Goal: Information Seeking & Learning: Learn about a topic

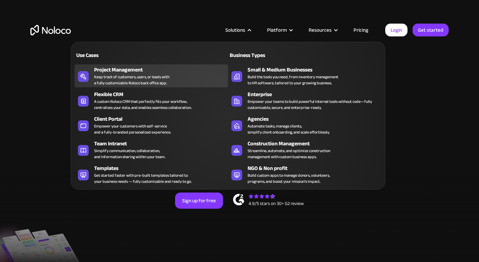
click at [132, 76] on div "Keep track of customers, users, or leads with a fully customizable Noloco back …" at bounding box center [131, 80] width 75 height 12
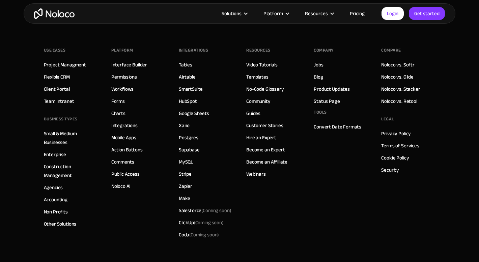
scroll to position [3102, 0]
click at [130, 65] on link "Interface Builder" at bounding box center [129, 65] width 36 height 9
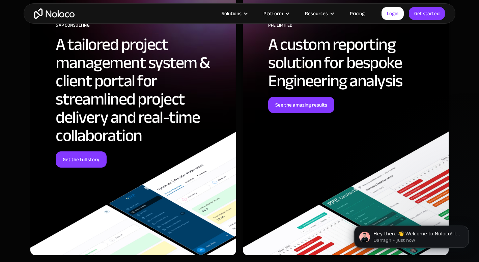
scroll to position [1871, 0]
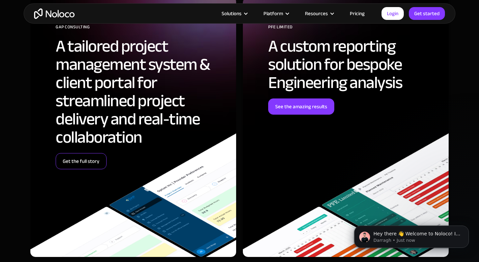
click at [88, 159] on link "Get the full story" at bounding box center [81, 161] width 51 height 16
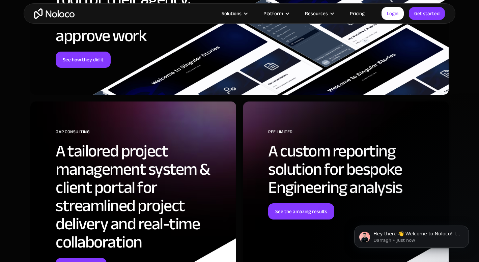
scroll to position [2429, 0]
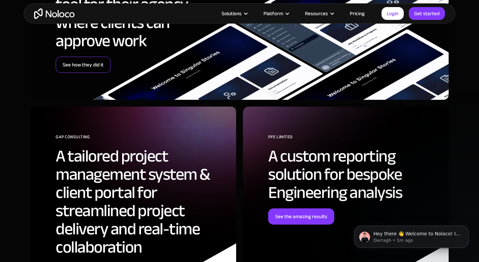
click at [75, 59] on link "See how they did it" at bounding box center [83, 65] width 55 height 16
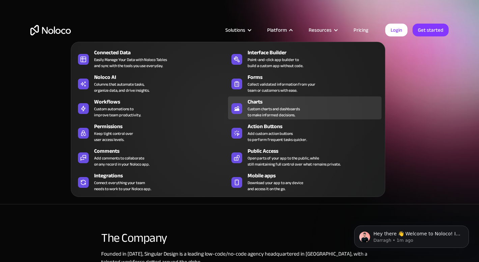
click at [276, 103] on div "Charts" at bounding box center [316, 102] width 137 height 8
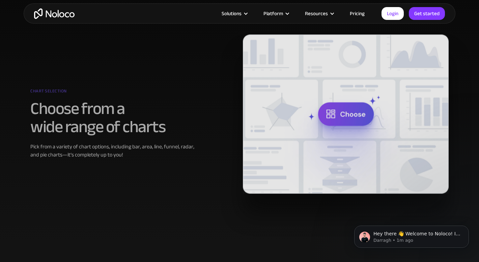
scroll to position [315, 0]
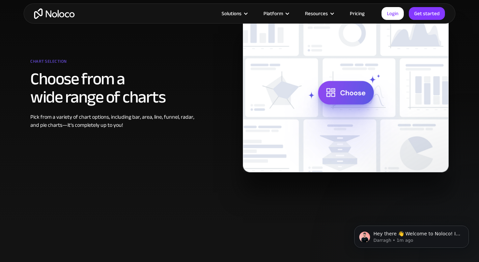
click at [344, 85] on img at bounding box center [346, 92] width 206 height 159
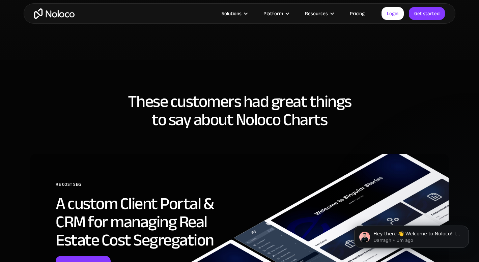
scroll to position [1616, 0]
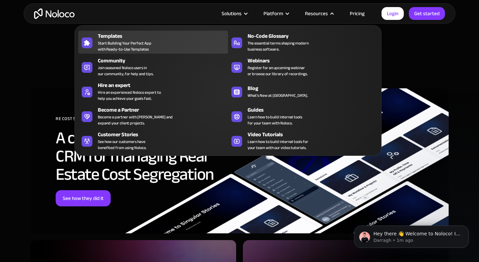
click at [147, 43] on span "Start Building Your Perfect App with Ready-to-Use Templates" at bounding box center [125, 46] width 54 height 12
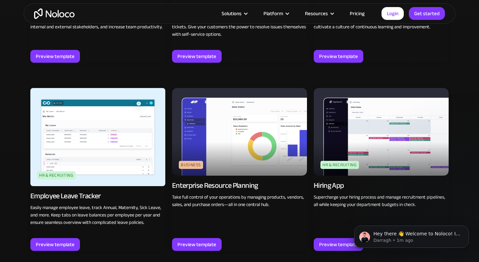
scroll to position [765, 0]
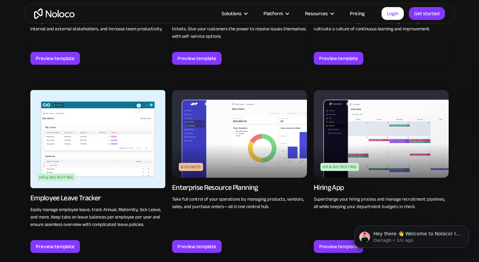
click at [237, 134] on img at bounding box center [239, 134] width 135 height 88
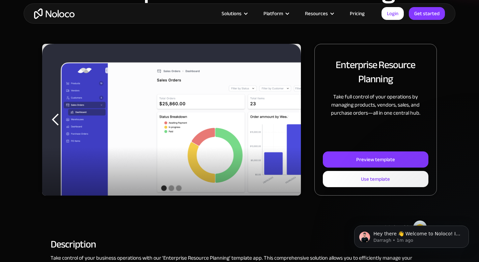
scroll to position [69, 0]
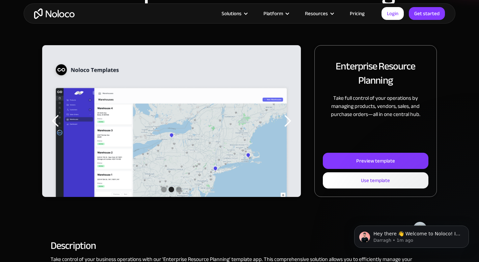
click at [272, 121] on img "2 of 3" at bounding box center [171, 139] width 259 height 188
click at [286, 121] on div "next slide" at bounding box center [287, 120] width 13 height 13
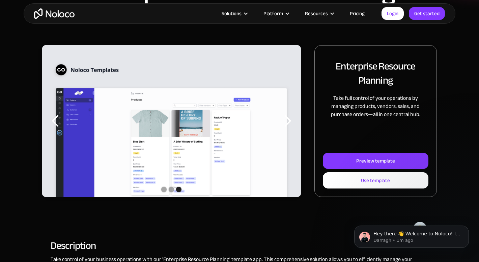
click at [285, 121] on div "next slide" at bounding box center [287, 120] width 13 height 13
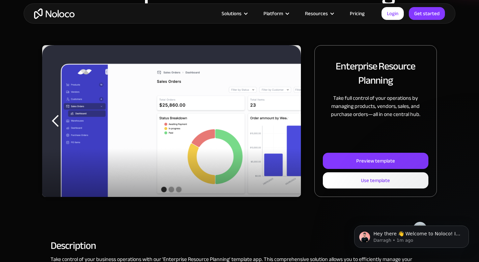
click at [285, 121] on div "next slide" at bounding box center [287, 120] width 13 height 13
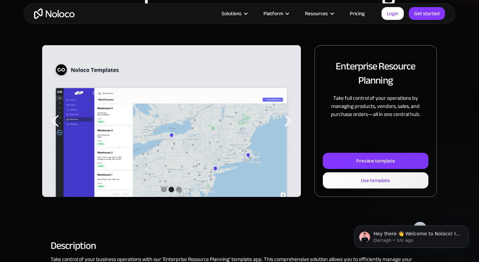
click at [285, 121] on div "next slide" at bounding box center [287, 120] width 13 height 13
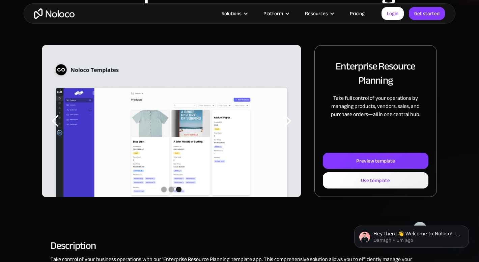
click at [285, 121] on div "next slide" at bounding box center [287, 120] width 13 height 13
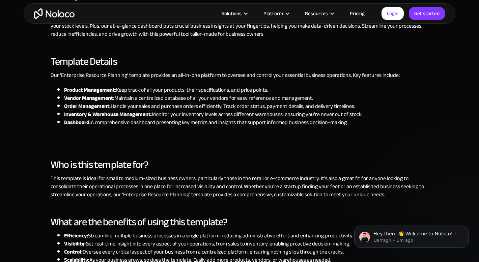
scroll to position [414, 0]
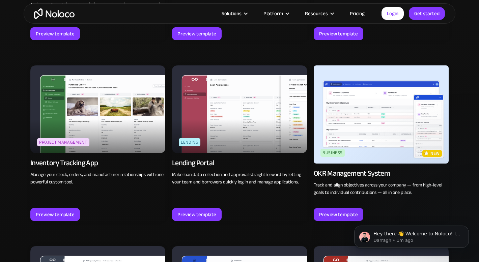
scroll to position [978, 0]
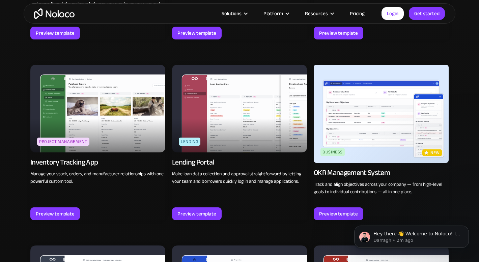
click at [133, 118] on img at bounding box center [97, 109] width 135 height 88
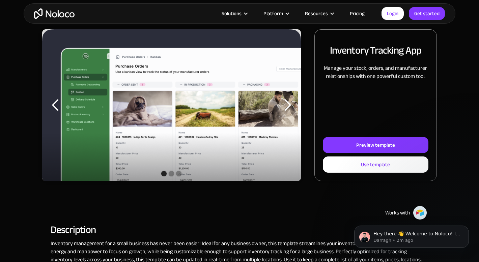
scroll to position [82, 0]
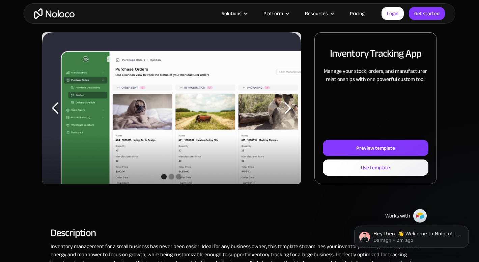
click at [290, 108] on div "next slide" at bounding box center [287, 108] width 13 height 13
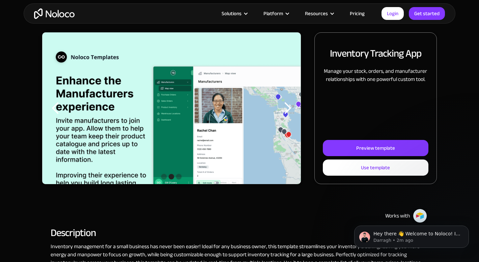
click at [290, 108] on div "next slide" at bounding box center [287, 108] width 13 height 13
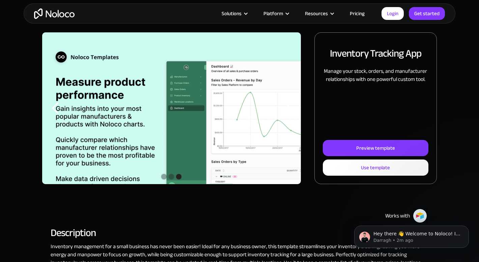
click at [290, 108] on div "next slide" at bounding box center [287, 108] width 13 height 13
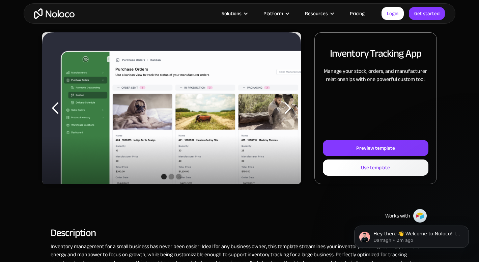
click at [290, 108] on div "next slide" at bounding box center [287, 108] width 13 height 13
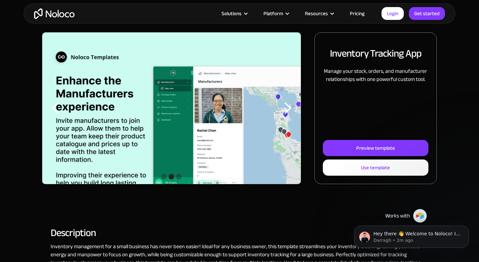
click at [290, 108] on div "next slide" at bounding box center [287, 108] width 13 height 13
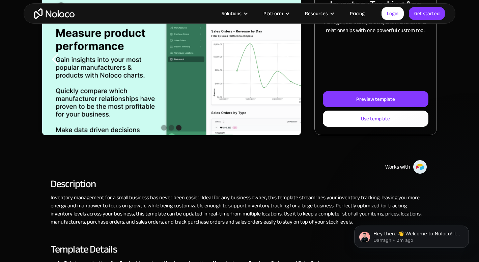
scroll to position [0, 0]
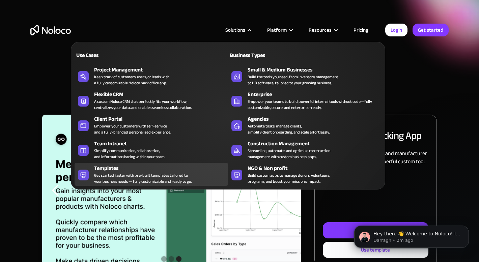
click at [121, 166] on div "Templates" at bounding box center [162, 168] width 137 height 8
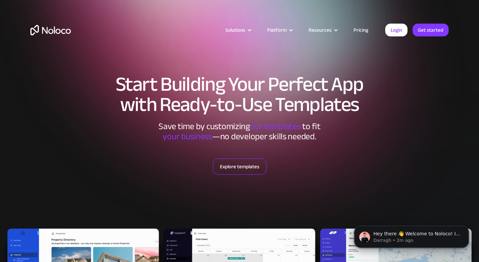
click at [240, 164] on link "Explore templates" at bounding box center [240, 167] width 54 height 16
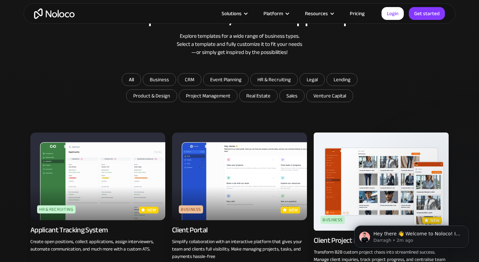
scroll to position [361, 0]
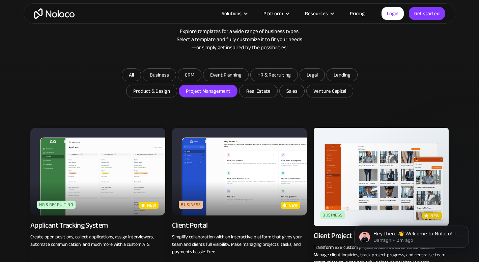
click at [176, 81] on input "Project Management" at bounding box center [159, 75] width 33 height 12
checkbox input "true"
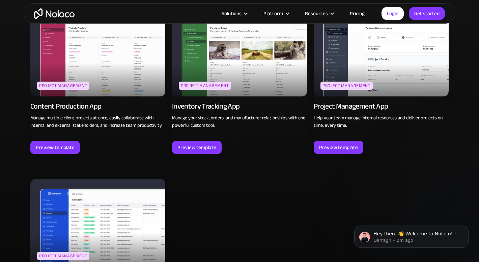
scroll to position [477, 0]
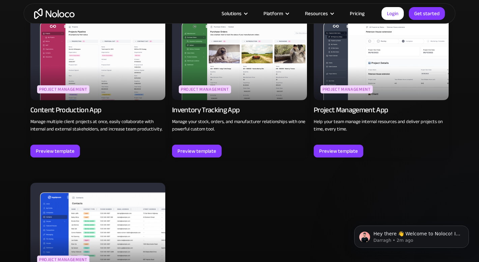
click at [350, 60] on img at bounding box center [381, 56] width 135 height 88
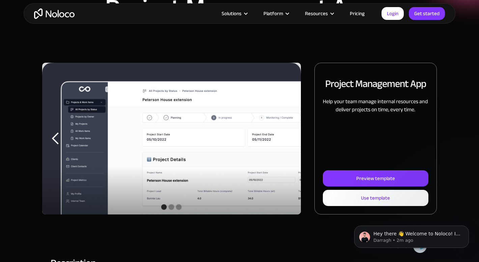
scroll to position [69, 0]
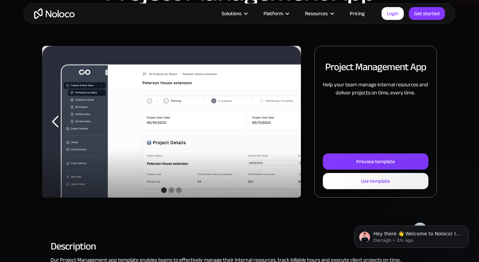
click at [239, 119] on img "1 of 3" at bounding box center [171, 130] width 259 height 168
click at [293, 127] on div "next slide" at bounding box center [287, 121] width 13 height 13
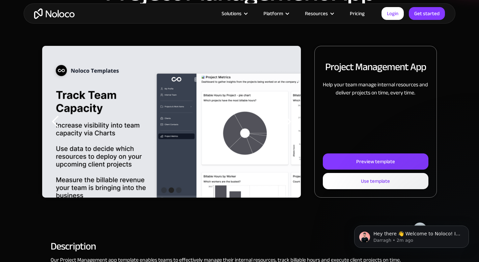
click at [294, 127] on div "next slide" at bounding box center [287, 122] width 27 height 152
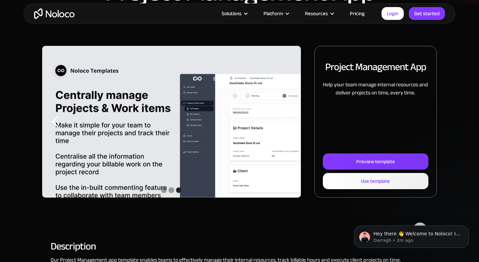
click at [294, 127] on div "next slide" at bounding box center [287, 122] width 27 height 152
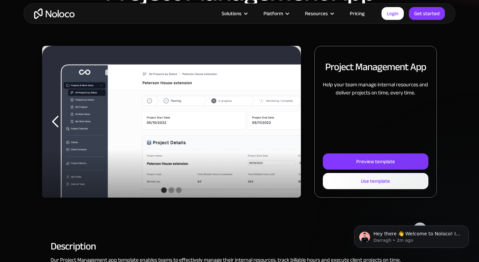
click at [294, 127] on div "next slide" at bounding box center [287, 122] width 27 height 152
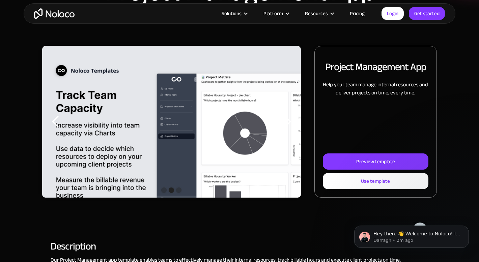
click at [294, 127] on div "next slide" at bounding box center [287, 122] width 27 height 152
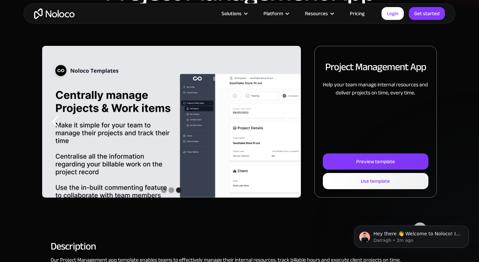
click at [294, 127] on div "next slide" at bounding box center [287, 122] width 27 height 152
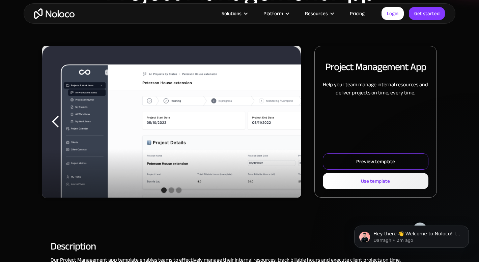
click at [386, 164] on div "Preview template" at bounding box center [375, 161] width 39 height 9
